Goal: Information Seeking & Learning: Learn about a topic

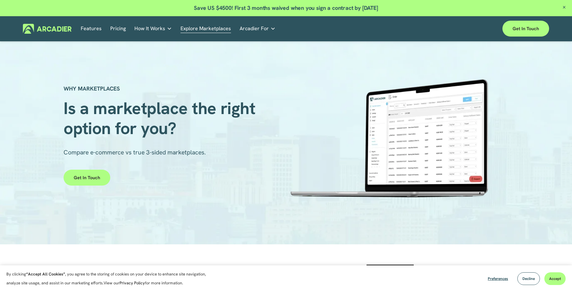
click at [0, 0] on p "Read about game-changing marketplace solutions." at bounding box center [0, 0] width 0 height 0
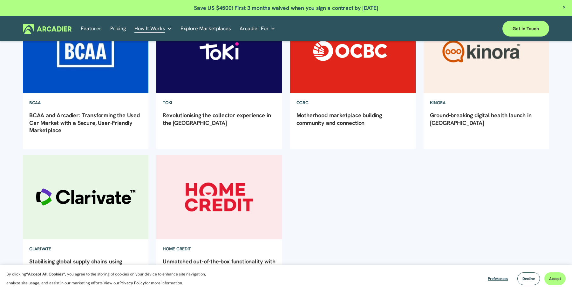
scroll to position [105, 0]
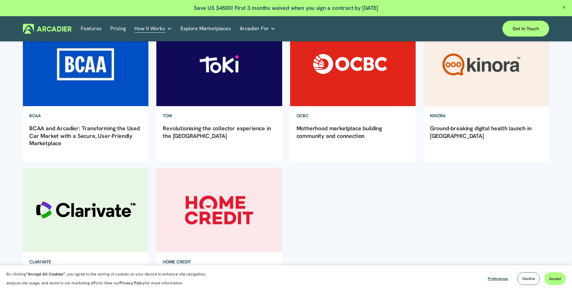
click at [436, 94] on img at bounding box center [486, 64] width 127 height 85
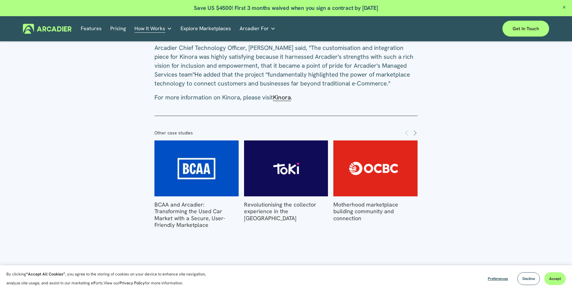
scroll to position [676, 0]
click at [290, 99] on span "Kinora" at bounding box center [282, 97] width 18 height 8
